Goal: Transaction & Acquisition: Purchase product/service

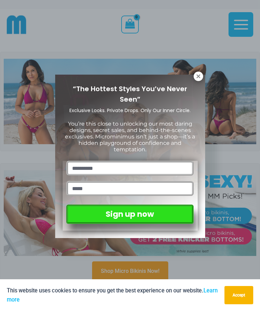
click at [200, 77] on icon at bounding box center [198, 76] width 6 height 6
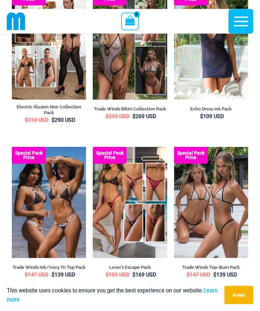
scroll to position [1327, 0]
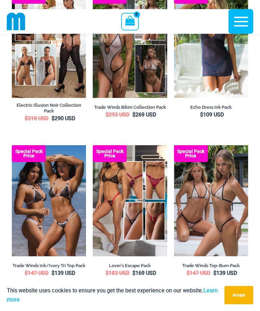
click at [93, 145] on img at bounding box center [93, 145] width 0 height 0
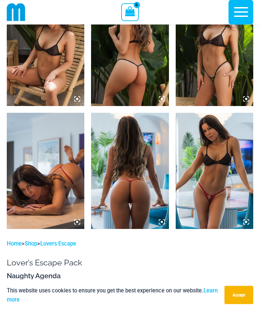
scroll to position [683, 0]
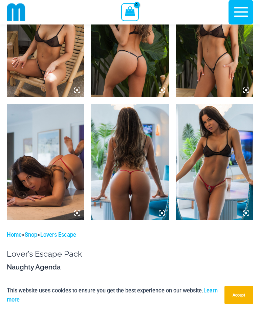
click at [230, 163] on img at bounding box center [213, 162] width 77 height 116
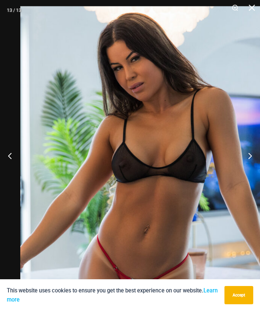
click at [22, 170] on button "Previous" at bounding box center [12, 156] width 25 height 34
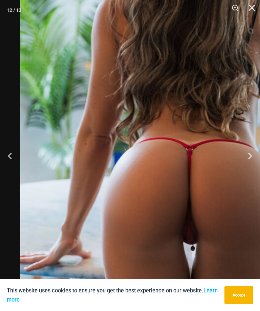
click at [17, 165] on button "Previous" at bounding box center [12, 156] width 25 height 34
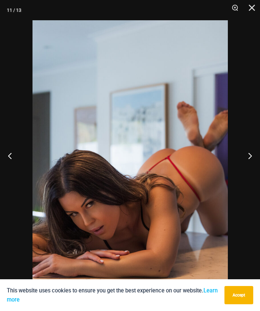
click at [31, 176] on div at bounding box center [130, 155] width 260 height 311
click at [33, 168] on img at bounding box center [129, 166] width 195 height 292
click at [20, 165] on button "Previous" at bounding box center [12, 156] width 25 height 34
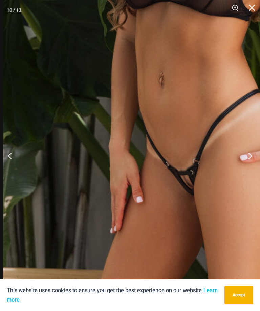
click at [216, 222] on img at bounding box center [195, 24] width 385 height 577
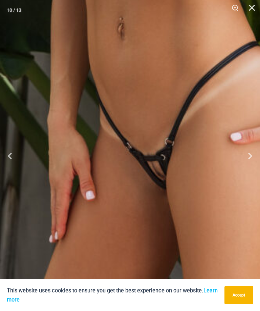
click at [18, 165] on button "Previous" at bounding box center [12, 156] width 25 height 34
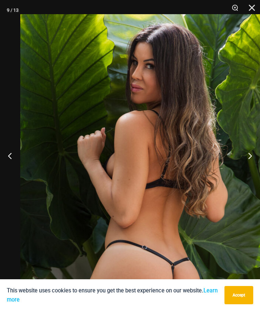
click at [16, 167] on button "Previous" at bounding box center [12, 156] width 25 height 34
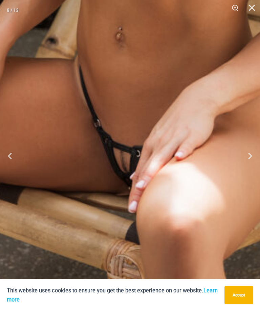
click at [13, 170] on button "Previous" at bounding box center [12, 156] width 25 height 34
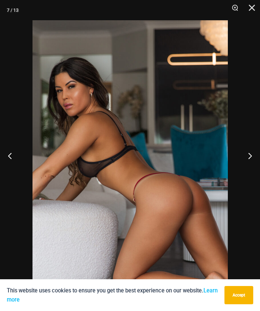
click at [20, 167] on button "Previous" at bounding box center [12, 156] width 25 height 34
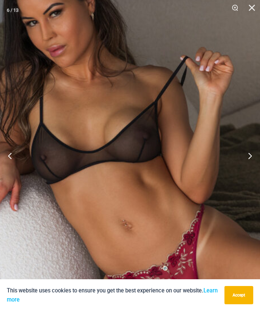
click at [11, 165] on button "Previous" at bounding box center [12, 156] width 25 height 34
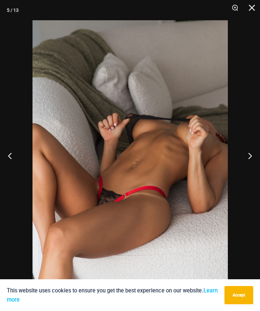
click at [21, 166] on button "Previous" at bounding box center [12, 156] width 25 height 34
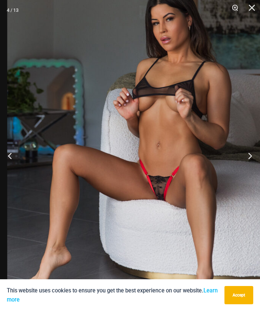
click at [24, 170] on button "Previous" at bounding box center [12, 156] width 25 height 34
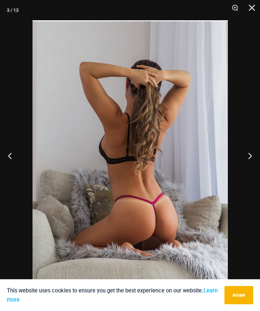
click at [20, 166] on button "Previous" at bounding box center [12, 156] width 25 height 34
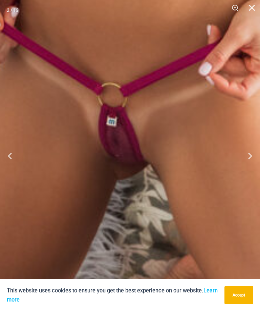
click at [11, 161] on button "Previous" at bounding box center [12, 156] width 25 height 34
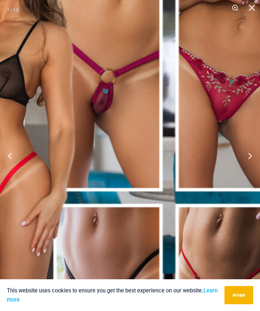
click at [170, 155] on img at bounding box center [90, 198] width 411 height 616
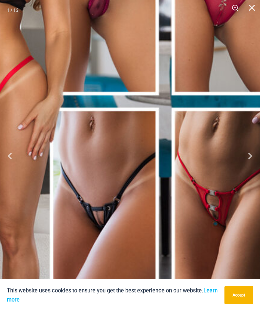
click at [220, 156] on img at bounding box center [87, 101] width 410 height 615
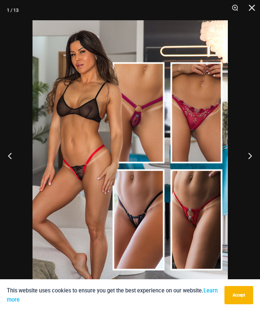
click at [256, 8] on button "Close" at bounding box center [249, 10] width 17 height 20
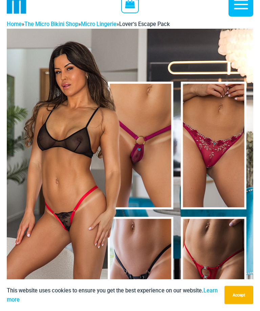
scroll to position [0, 0]
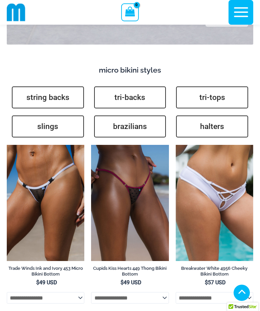
scroll to position [2003, 0]
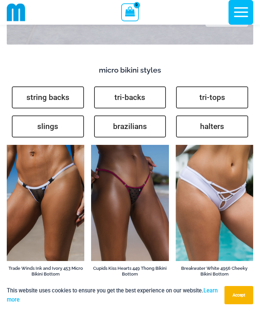
click at [71, 87] on link "string backs" at bounding box center [48, 98] width 72 height 22
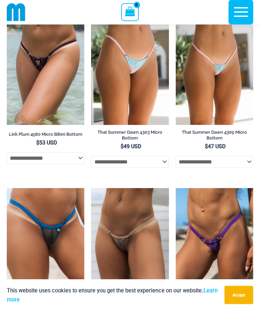
scroll to position [614, 0]
click at [91, 188] on img at bounding box center [91, 188] width 0 height 0
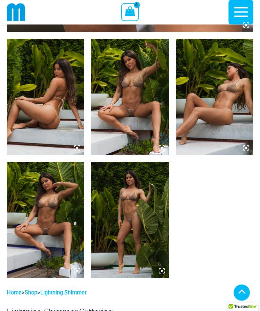
scroll to position [389, 0]
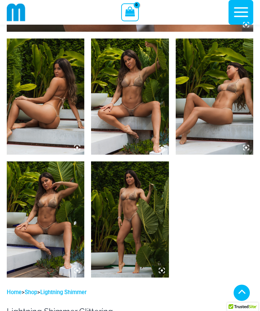
click at [152, 106] on img at bounding box center [129, 97] width 77 height 116
click at [158, 103] on img at bounding box center [129, 97] width 77 height 116
click at [152, 122] on img at bounding box center [129, 97] width 77 height 116
click at [147, 111] on img at bounding box center [129, 97] width 77 height 116
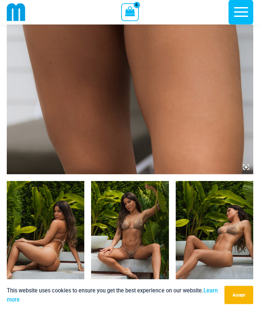
scroll to position [232, 0]
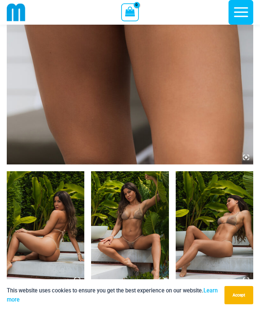
click at [252, 186] on img at bounding box center [213, 229] width 77 height 116
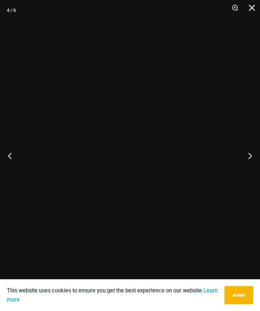
scroll to position [253, 0]
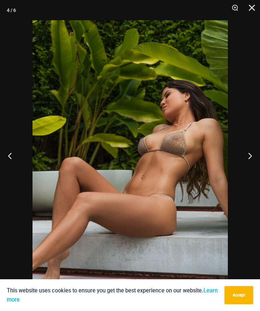
click at [259, 171] on button "Next" at bounding box center [246, 156] width 25 height 34
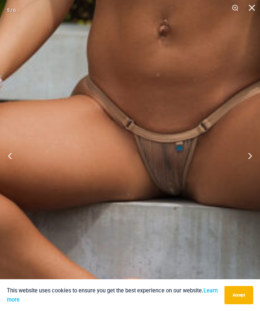
click at [235, 173] on button "Next" at bounding box center [246, 156] width 25 height 34
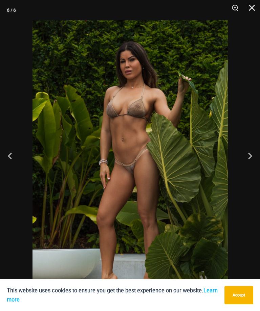
click at [256, 168] on button "Next" at bounding box center [246, 156] width 25 height 34
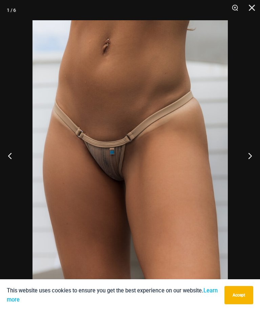
click at [252, 165] on button "Next" at bounding box center [246, 156] width 25 height 34
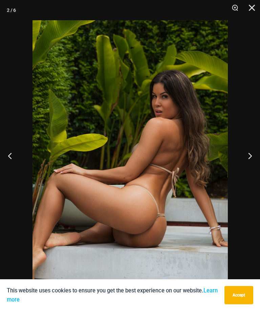
click at [256, 170] on button "Next" at bounding box center [246, 156] width 25 height 34
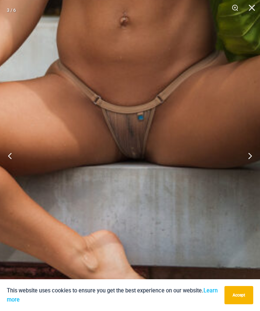
click at [259, 164] on button "Next" at bounding box center [246, 156] width 25 height 34
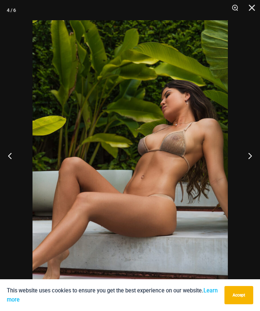
click at [253, 168] on button "Next" at bounding box center [246, 156] width 25 height 34
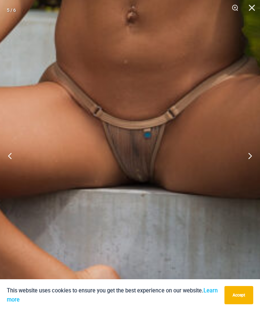
click at [226, 191] on img at bounding box center [138, 38] width 780 height 1169
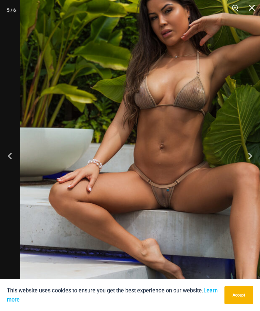
click at [253, 169] on button "Next" at bounding box center [246, 156] width 25 height 34
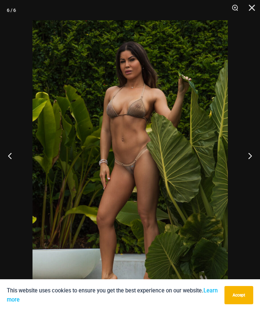
click at [257, 171] on button "Next" at bounding box center [246, 156] width 25 height 34
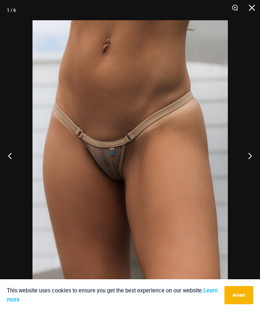
click at [252, 10] on button "Close" at bounding box center [249, 10] width 17 height 20
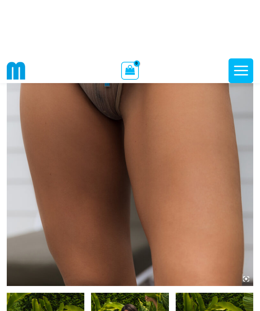
scroll to position [0, 0]
